Goal: Navigation & Orientation: Go to known website

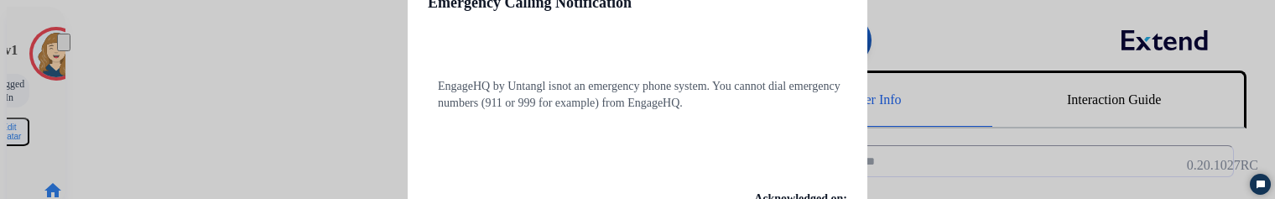
click at [225, 83] on div at bounding box center [637, 99] width 1275 height 199
